Goal: Task Accomplishment & Management: Manage account settings

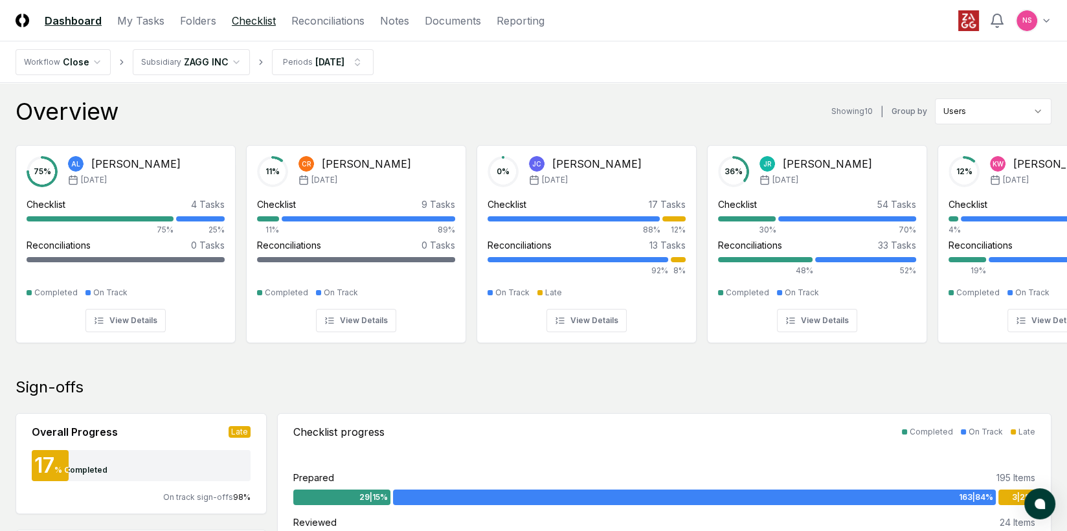
click at [270, 21] on link "Checklist" at bounding box center [254, 21] width 44 height 16
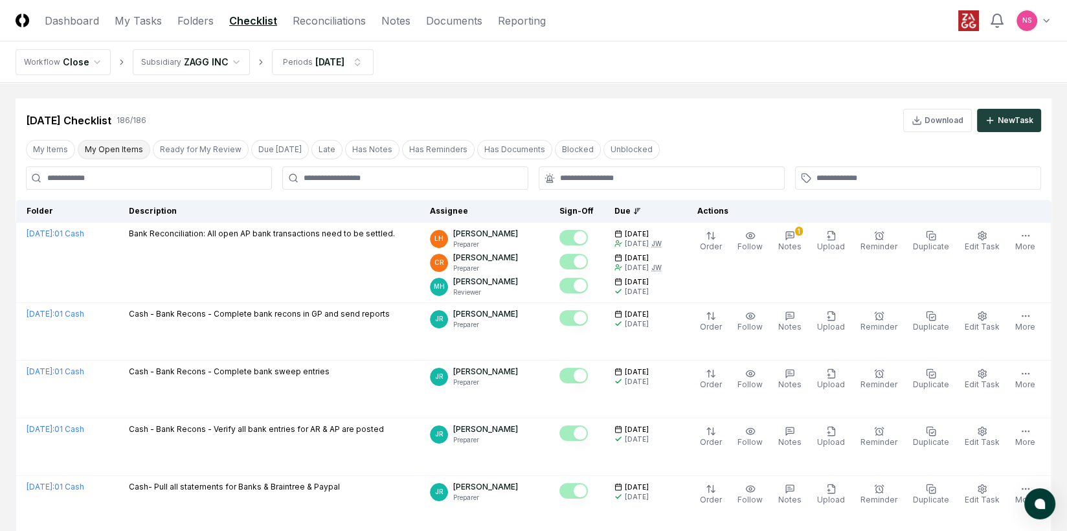
click at [99, 148] on button "My Open Items" at bounding box center [114, 149] width 72 height 19
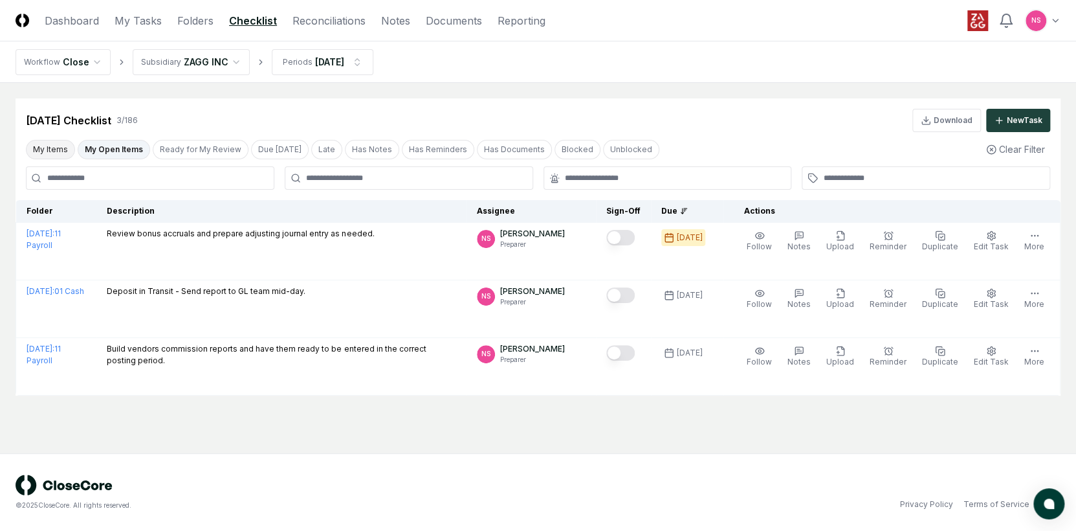
click at [40, 150] on button "My Items" at bounding box center [50, 149] width 49 height 19
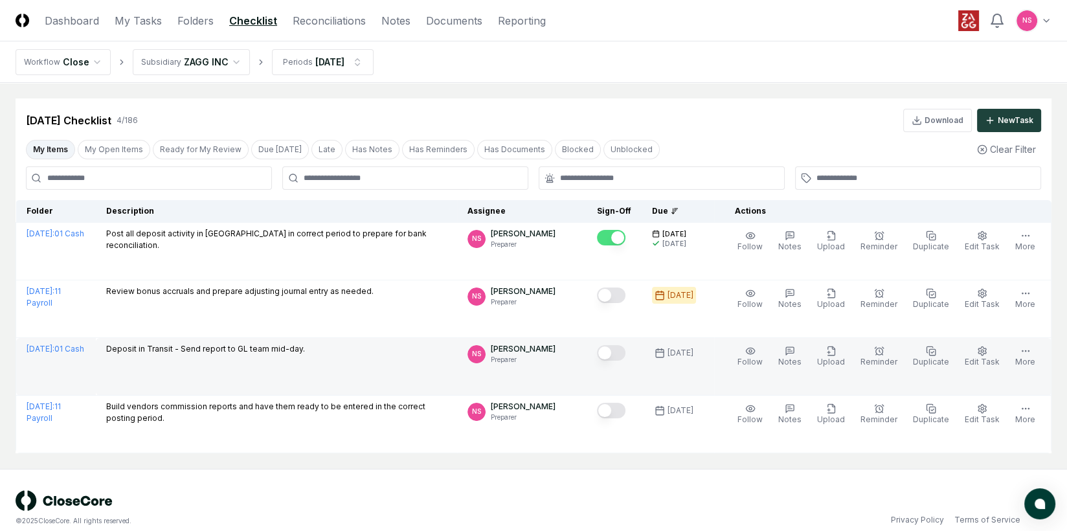
click at [625, 353] on button "Mark complete" at bounding box center [611, 353] width 28 height 16
click at [338, 15] on link "Reconciliations" at bounding box center [329, 21] width 73 height 16
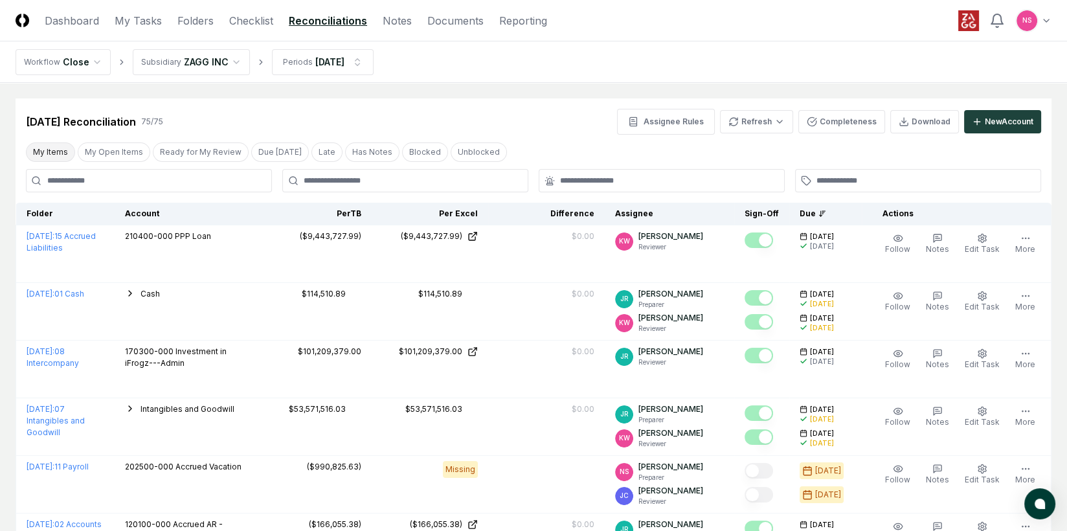
click at [45, 150] on button "My Items" at bounding box center [50, 151] width 49 height 19
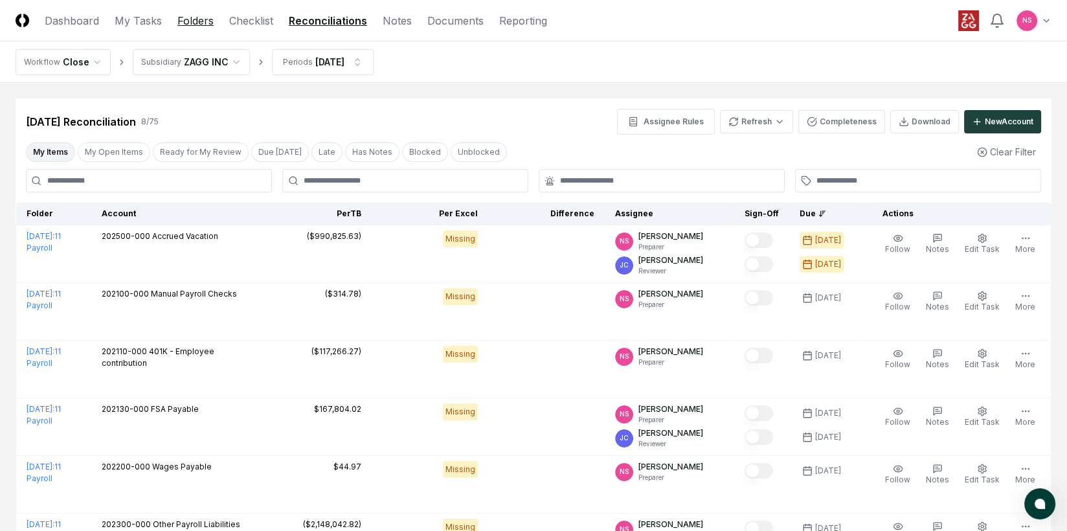
click at [184, 21] on link "Folders" at bounding box center [195, 21] width 36 height 16
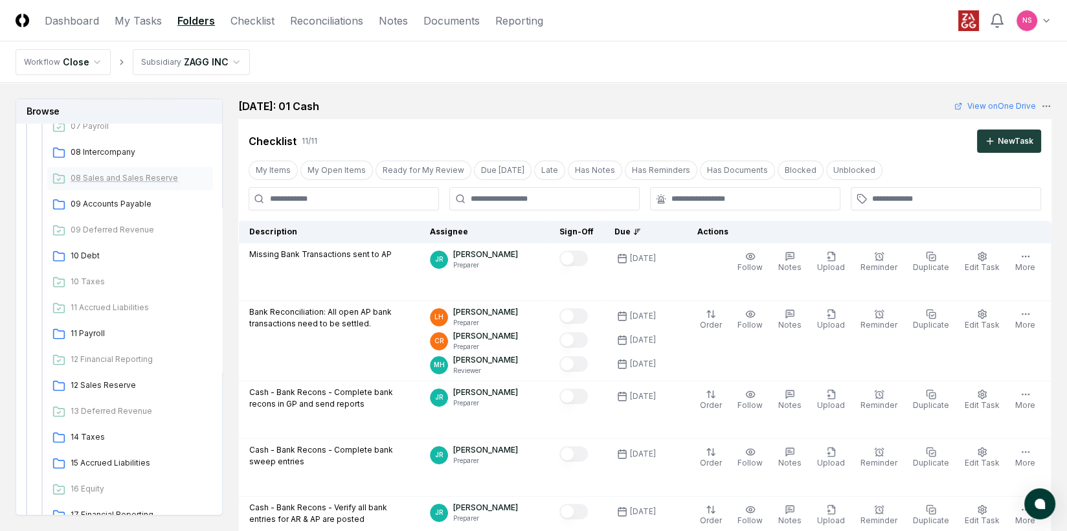
scroll to position [388, 0]
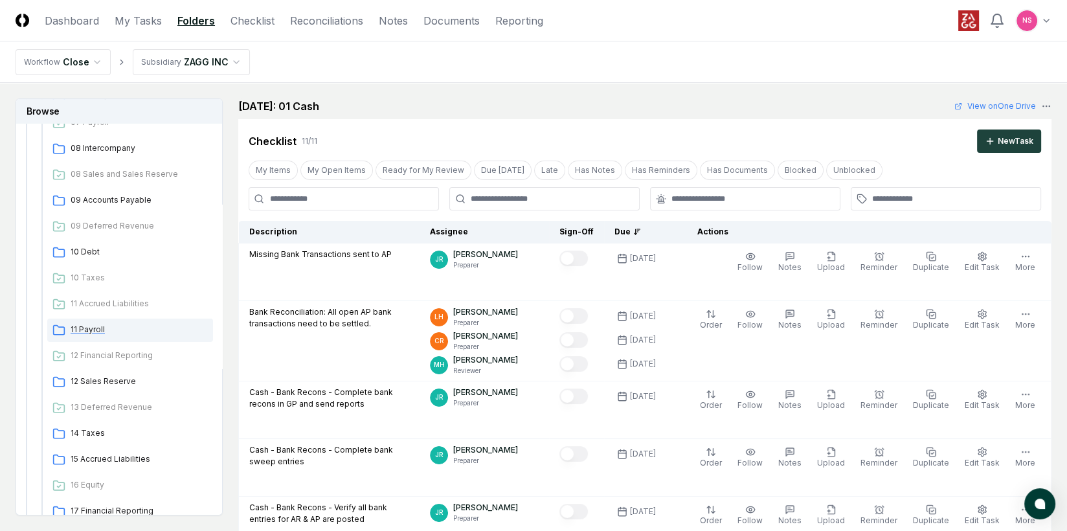
click at [86, 329] on span "11 Payroll" at bounding box center [139, 330] width 137 height 12
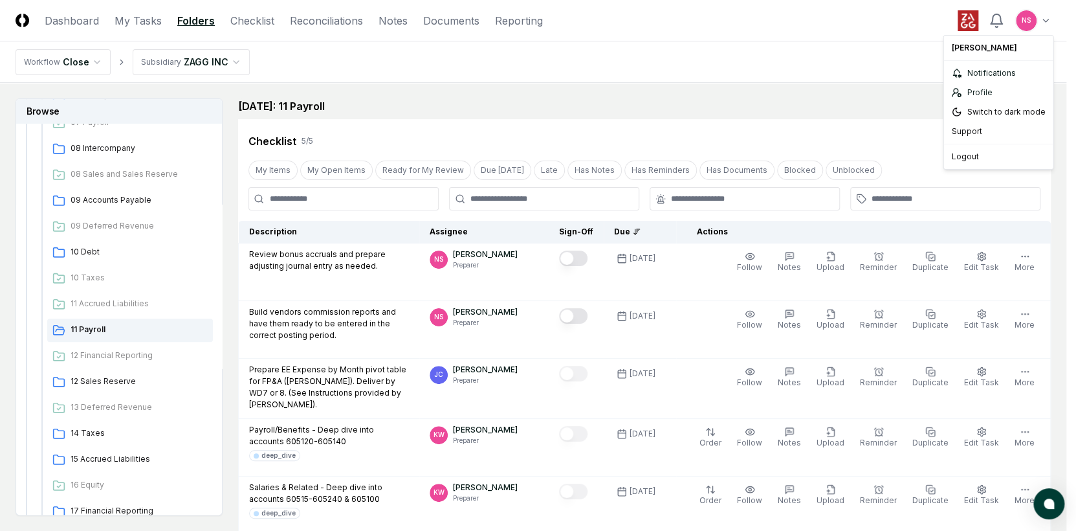
click at [968, 158] on div "Logout" at bounding box center [998, 156] width 104 height 19
